Goal: Task Accomplishment & Management: Manage account settings

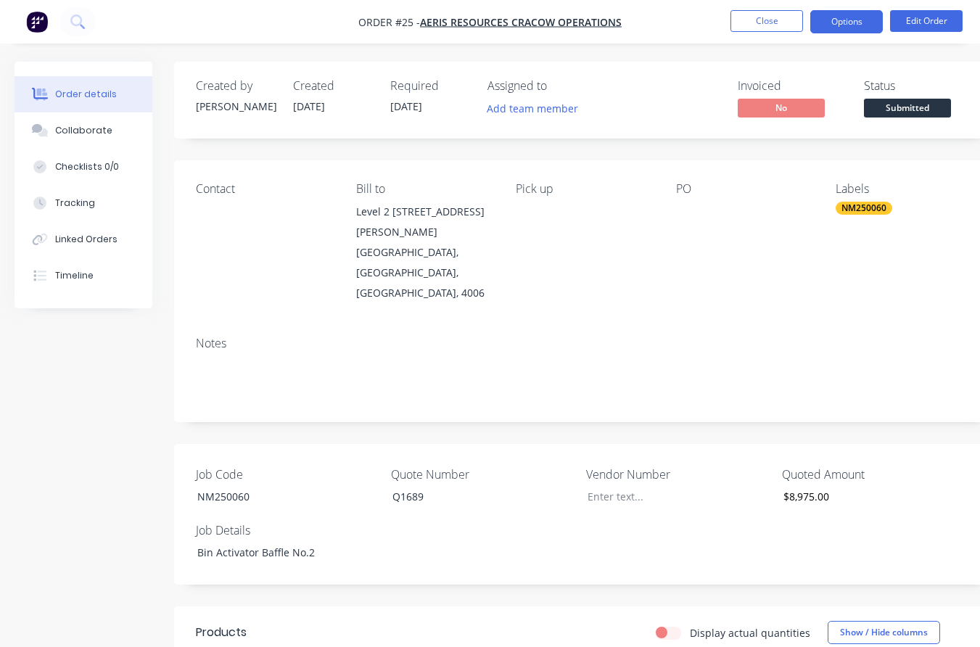
click at [846, 18] on button "Options" at bounding box center [846, 21] width 73 height 23
click at [916, 69] on div "Created by [PERSON_NAME] Created [DATE] Required [DATE] Assigned to Add team me…" at bounding box center [584, 100] width 820 height 77
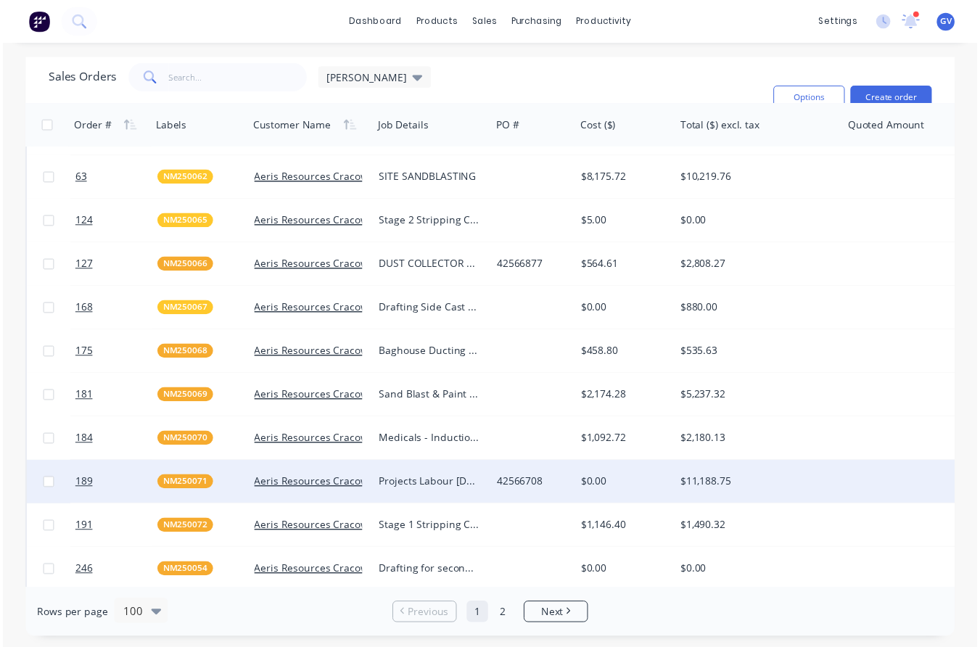
scroll to position [218, 0]
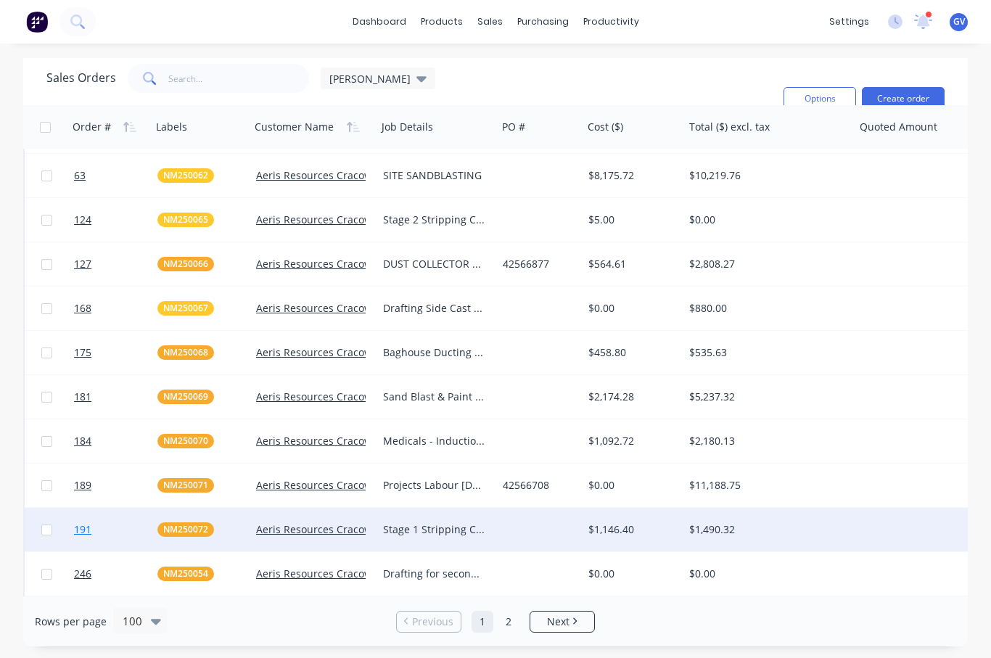
click at [131, 531] on link "191" at bounding box center [115, 530] width 83 height 44
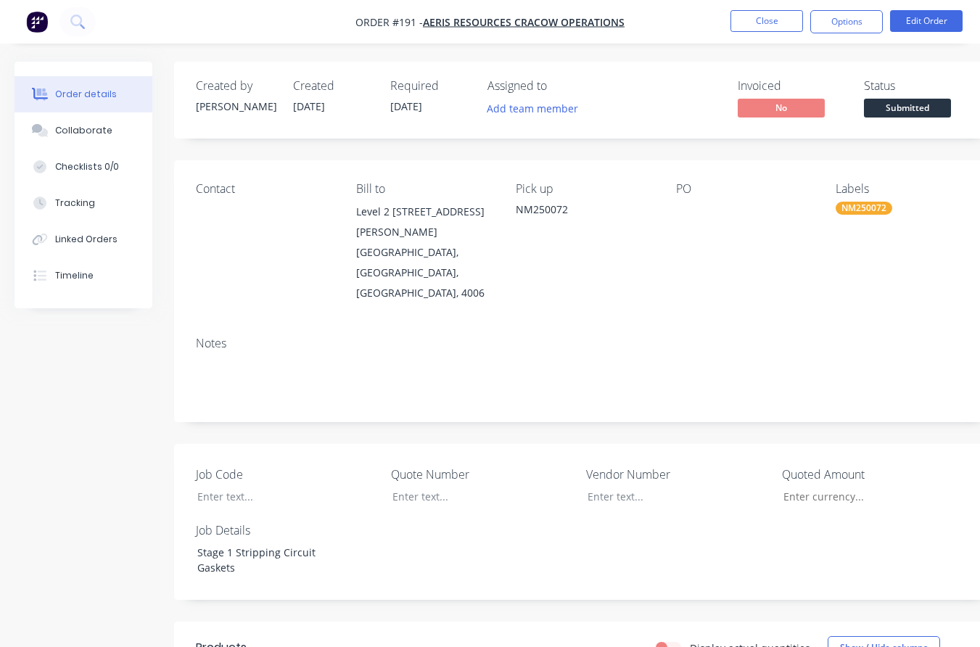
click at [684, 200] on div "PO" at bounding box center [744, 242] width 137 height 121
drag, startPoint x: 695, startPoint y: 213, endPoint x: 700, endPoint y: 194, distance: 19.5
click at [694, 212] on div at bounding box center [744, 212] width 137 height 20
click at [936, 20] on button "Edit Order" at bounding box center [926, 21] width 73 height 22
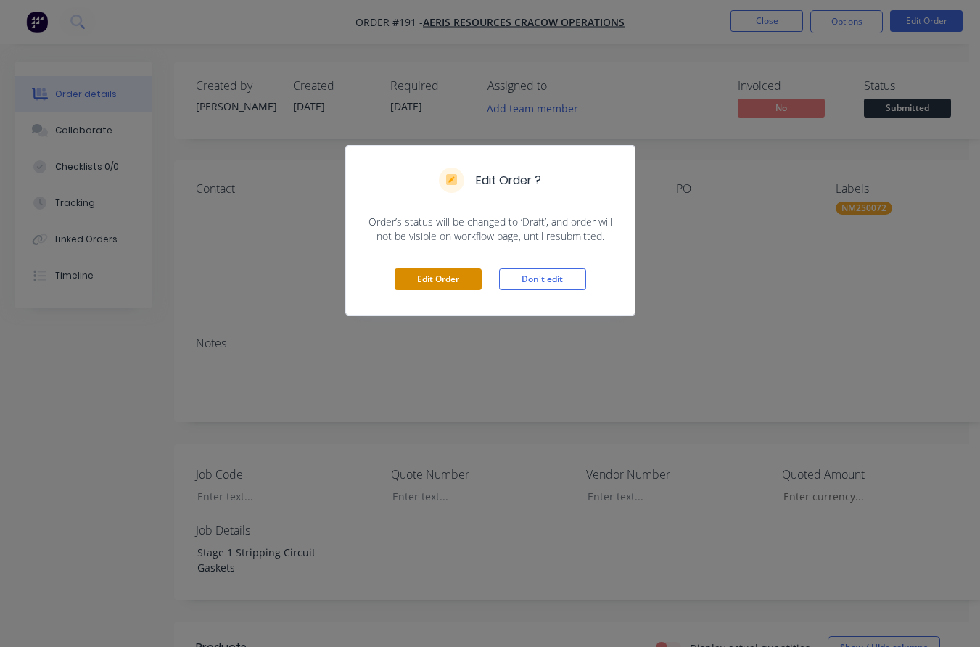
click at [455, 280] on button "Edit Order" at bounding box center [438, 279] width 87 height 22
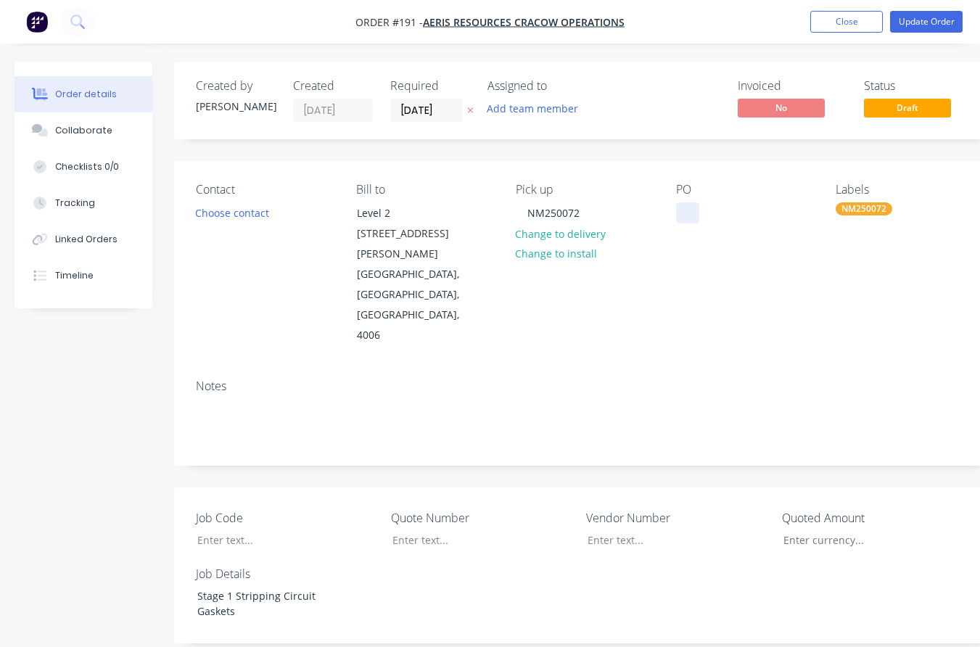
click at [687, 216] on div at bounding box center [687, 212] width 23 height 21
click at [407, 529] on div at bounding box center [471, 539] width 181 height 21
click at [917, 24] on button "Update Order" at bounding box center [926, 22] width 73 height 22
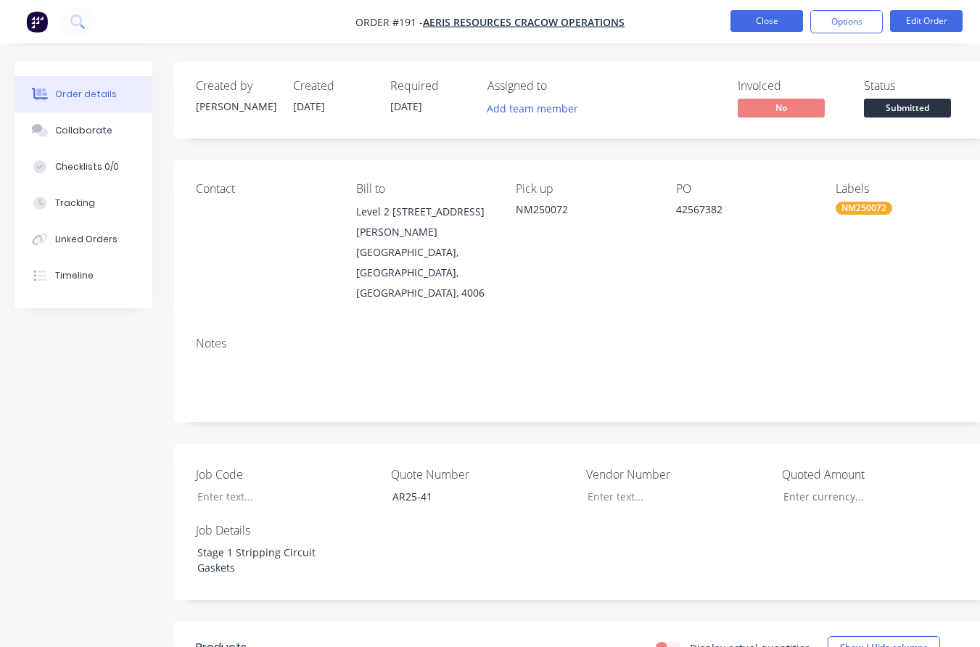
click at [754, 19] on button "Close" at bounding box center [766, 21] width 73 height 22
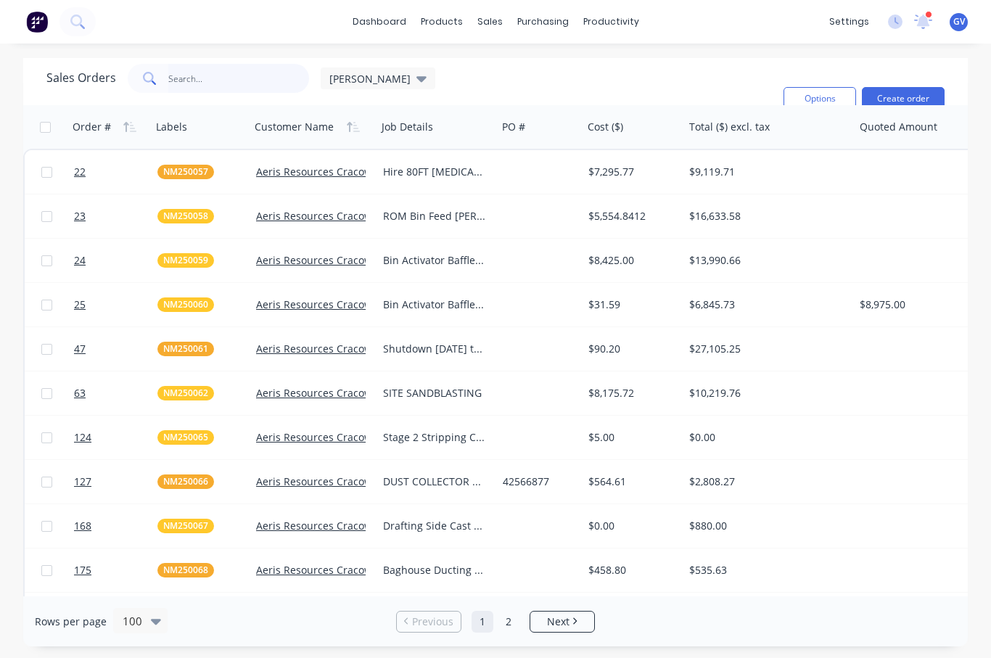
click at [185, 77] on input "text" at bounding box center [238, 78] width 141 height 29
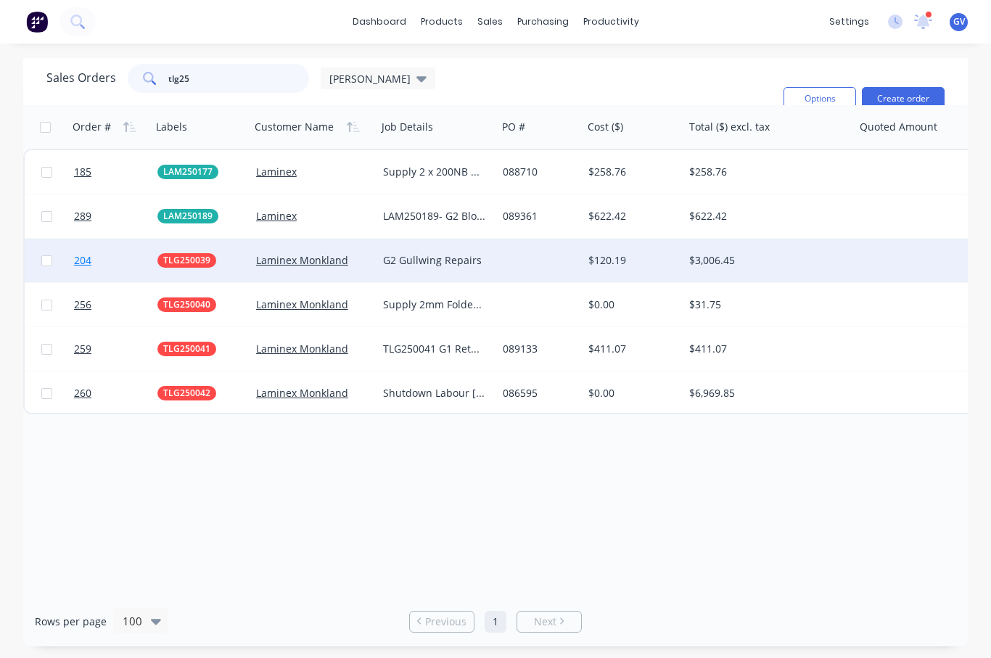
type input "tlg25"
click at [120, 265] on link "204" at bounding box center [115, 261] width 83 height 44
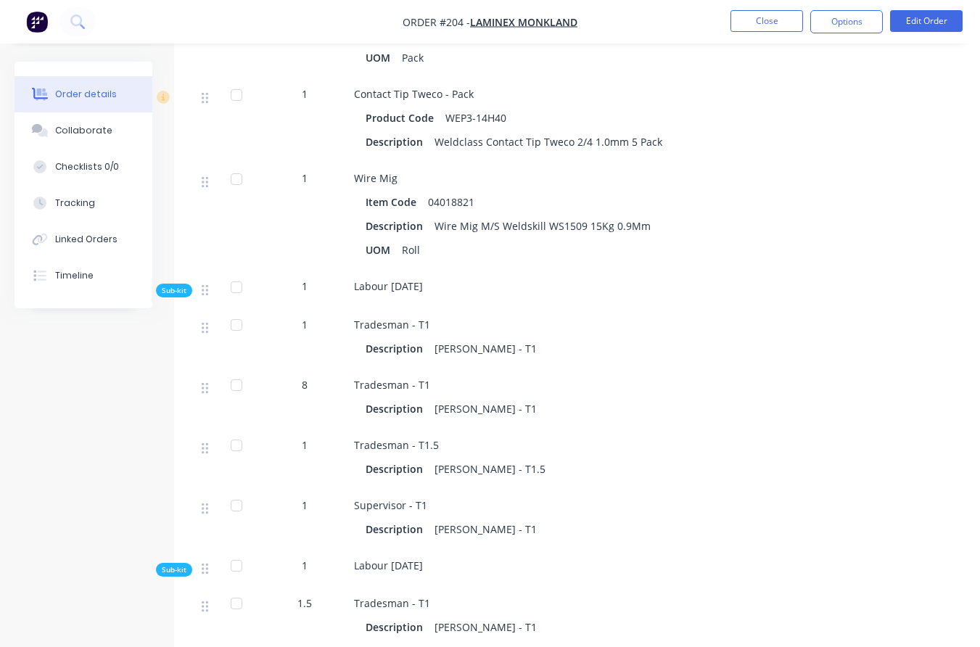
scroll to position [1088, 0]
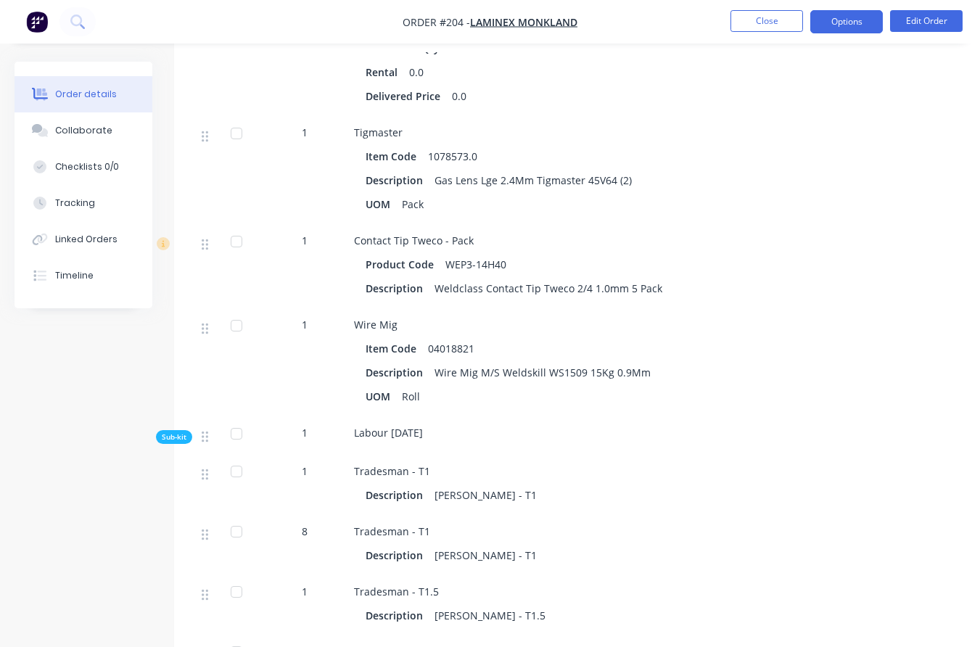
click at [856, 20] on button "Options" at bounding box center [846, 21] width 73 height 23
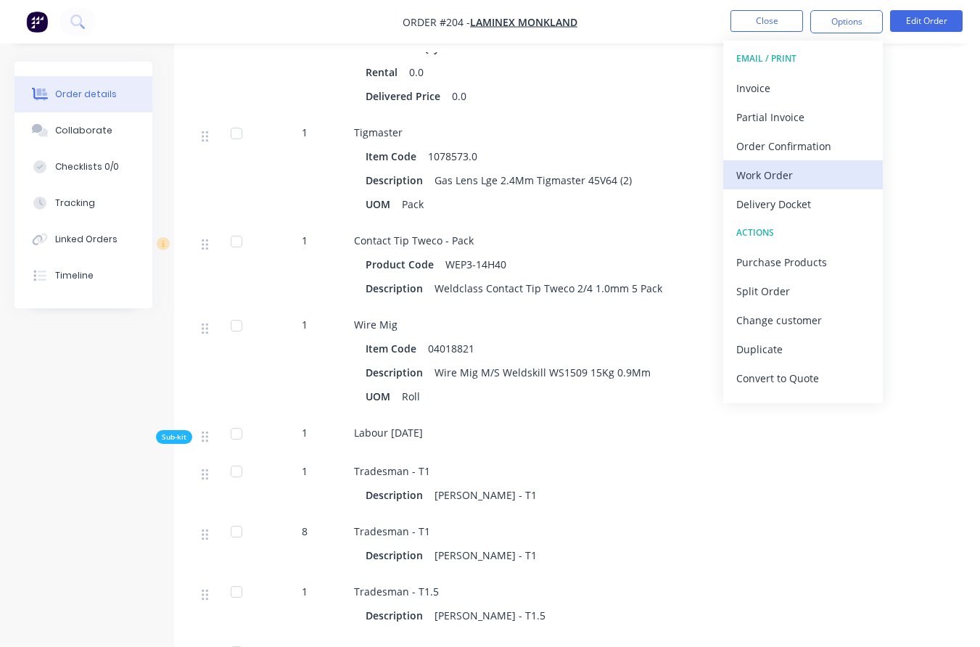
click at [773, 176] on div "Work Order" at bounding box center [802, 175] width 133 height 21
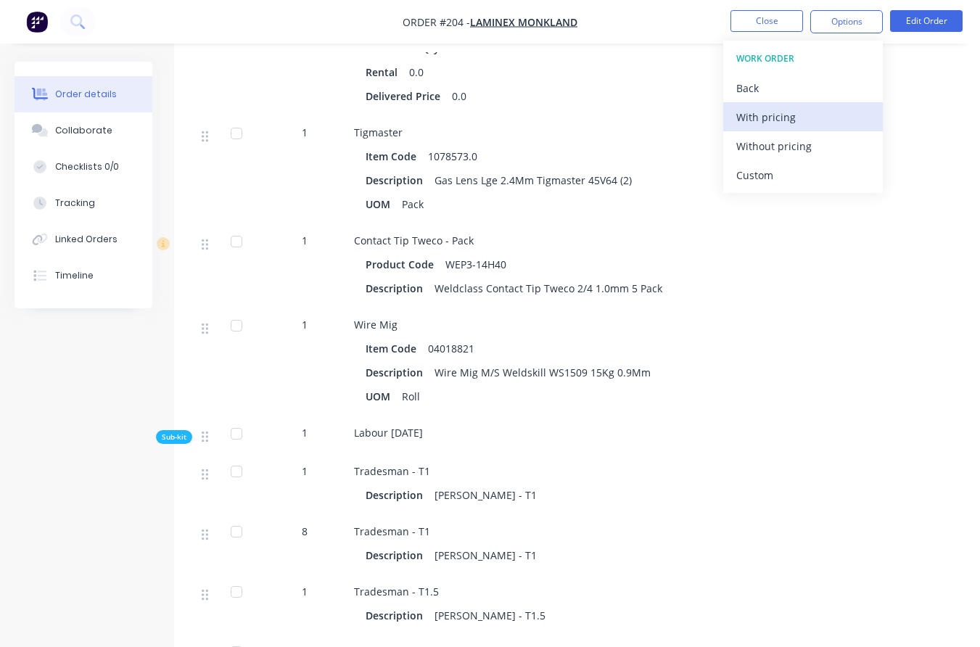
click at [777, 119] on div "With pricing" at bounding box center [802, 117] width 133 height 21
click at [672, 469] on div "Tradesman - T1 Description [PERSON_NAME] - T1" at bounding box center [602, 485] width 508 height 60
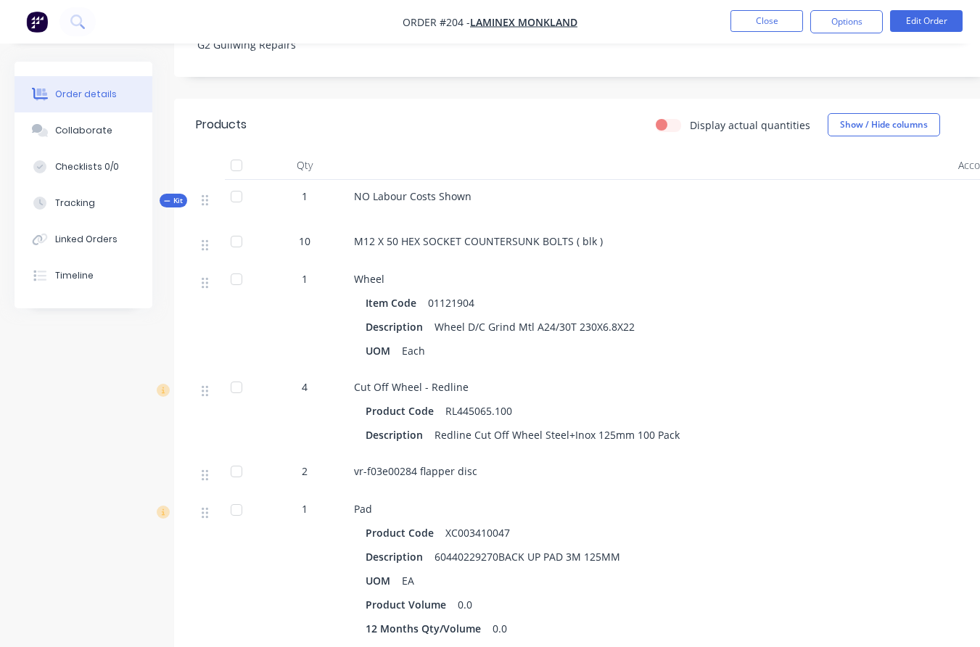
scroll to position [580, 0]
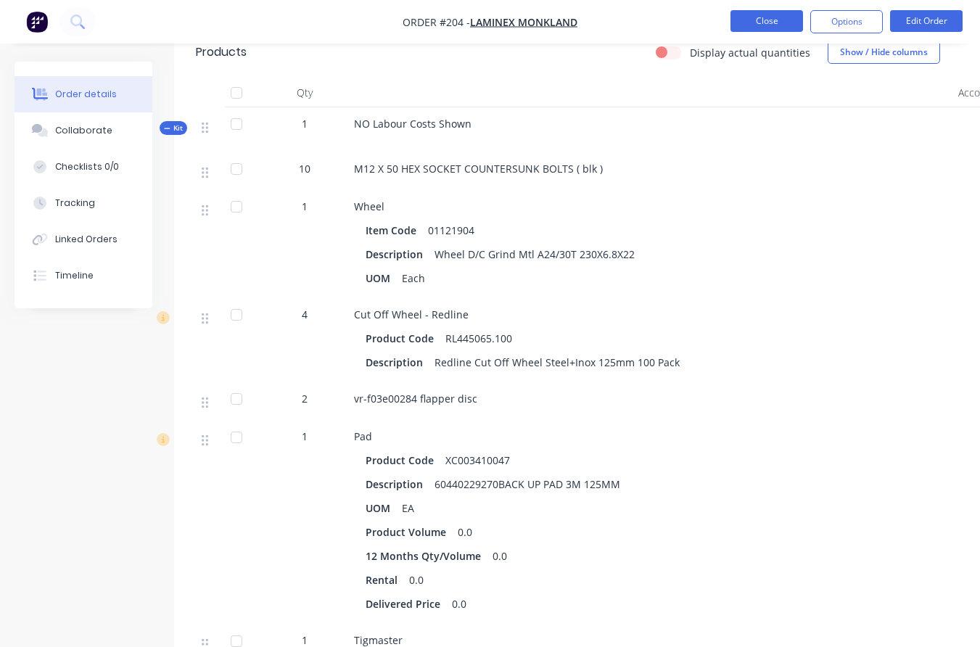
click at [762, 15] on button "Close" at bounding box center [766, 21] width 73 height 22
